Goal: Use online tool/utility: Use online tool/utility

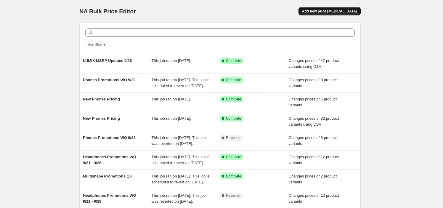
click at [341, 10] on span "Add new price [MEDICAL_DATA]" at bounding box center [329, 11] width 55 height 5
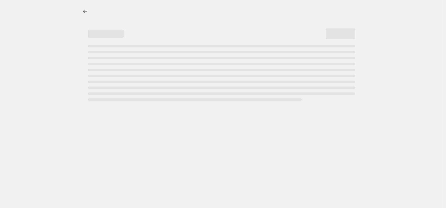
select select "percentage"
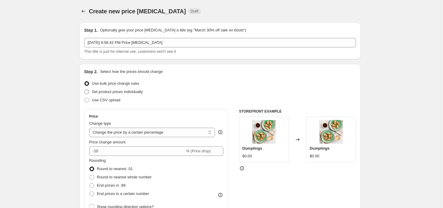
click at [133, 94] on span "Set product prices individually" at bounding box center [117, 92] width 51 height 4
click at [85, 90] on input "Set product prices individually" at bounding box center [84, 90] width 0 height 0
radio input "true"
